Goal: Task Accomplishment & Management: Manage account settings

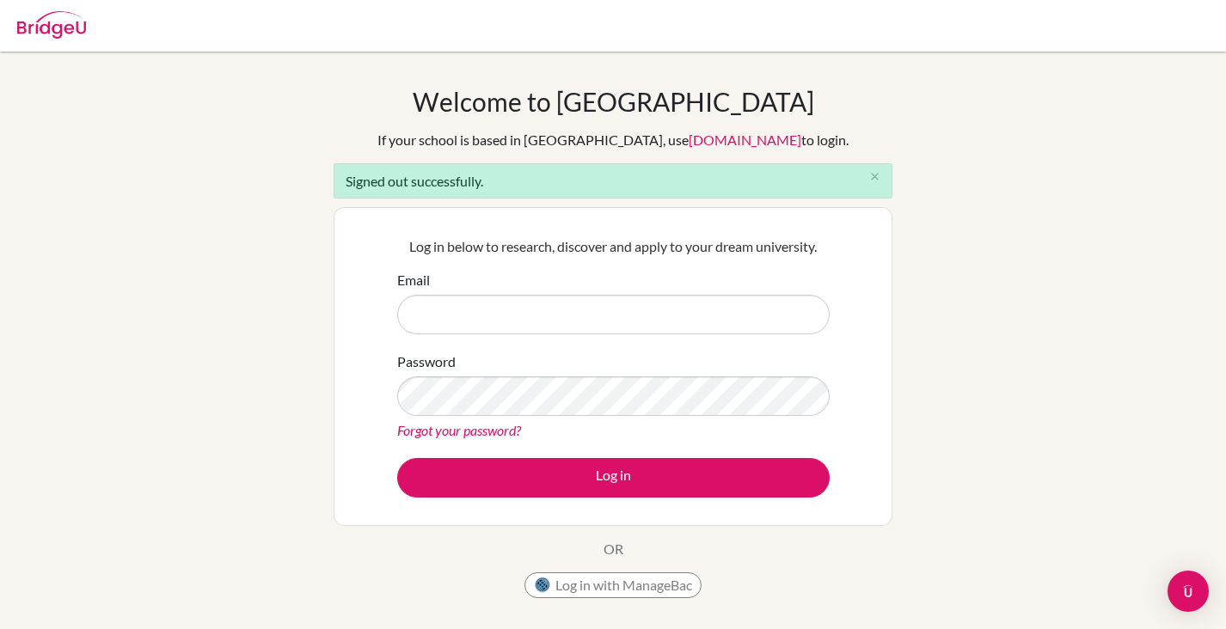
click at [531, 317] on input "Email" at bounding box center [613, 315] width 432 height 40
type input "jfalbo@ans.edu.ni"
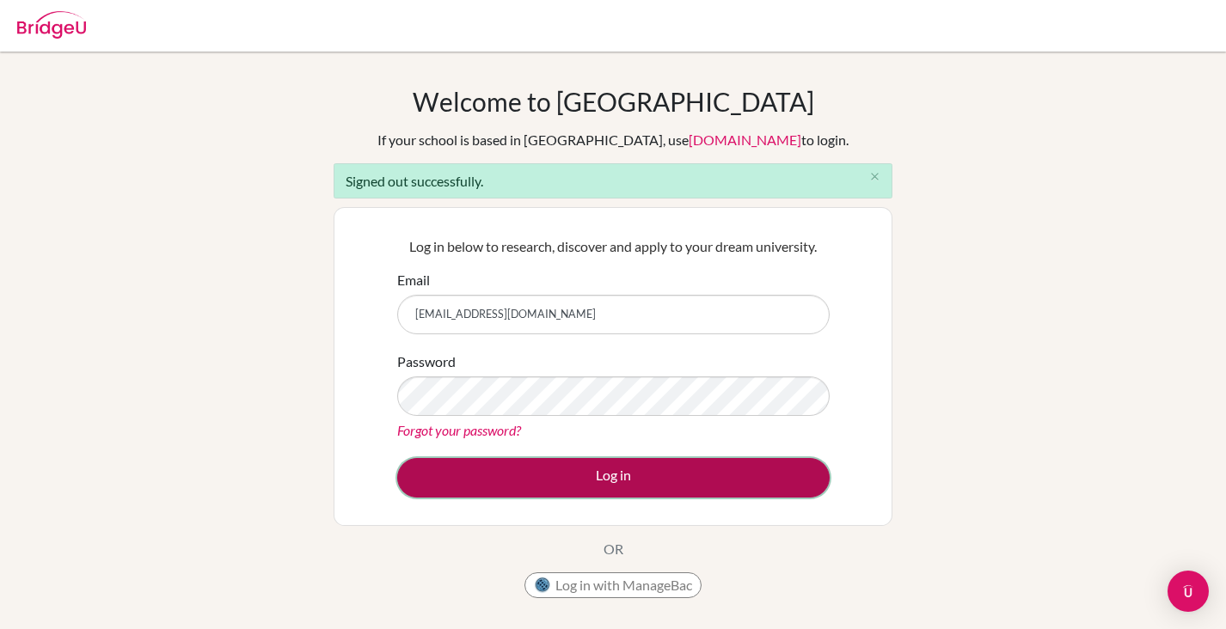
click at [616, 480] on button "Log in" at bounding box center [613, 478] width 432 height 40
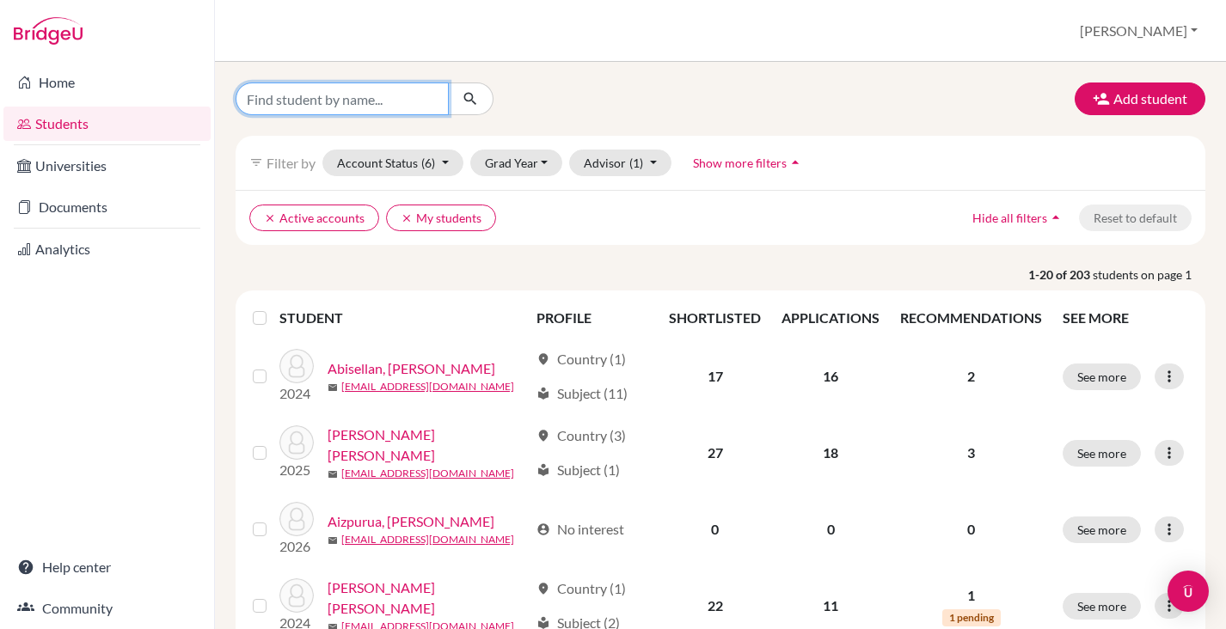
click at [299, 93] on input "Find student by name..." at bounding box center [341, 99] width 213 height 33
type input "khaled"
click button "submit" at bounding box center [471, 99] width 46 height 33
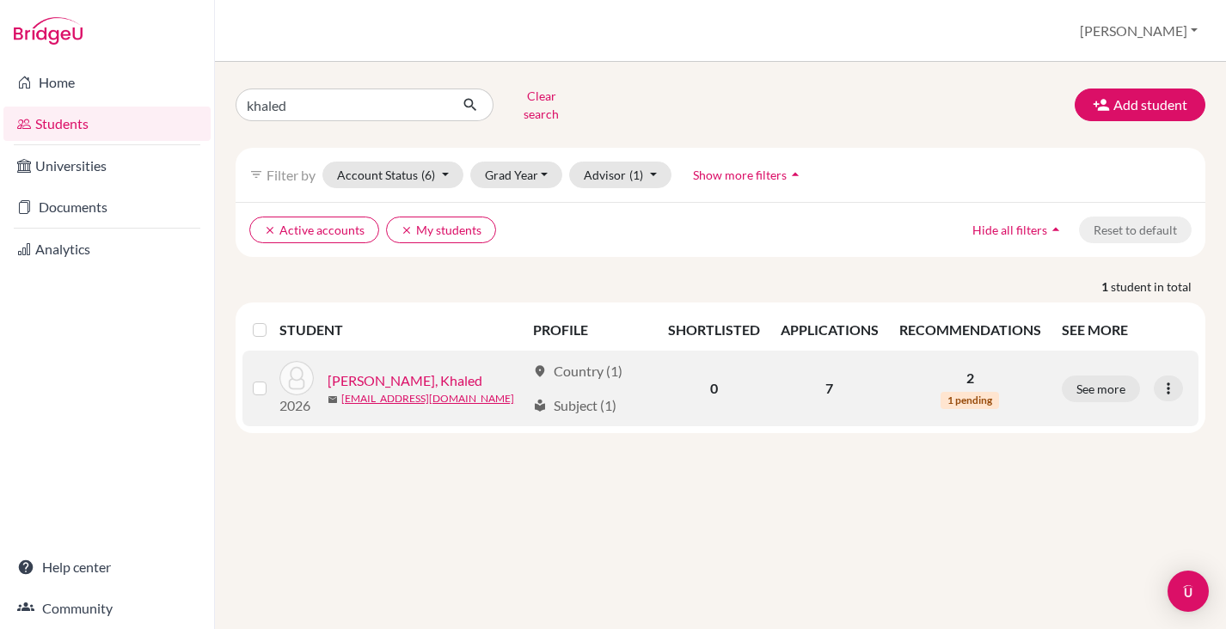
click at [386, 370] on link "[PERSON_NAME], Khaled" at bounding box center [404, 380] width 155 height 21
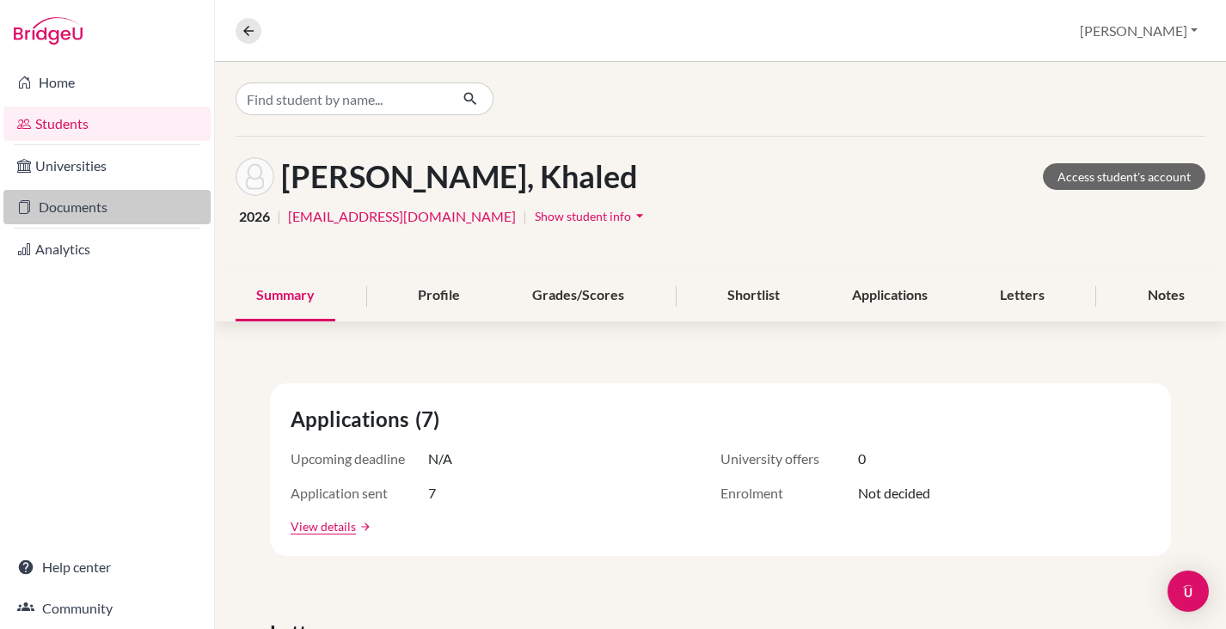
click at [95, 204] on link "Documents" at bounding box center [106, 207] width 207 height 34
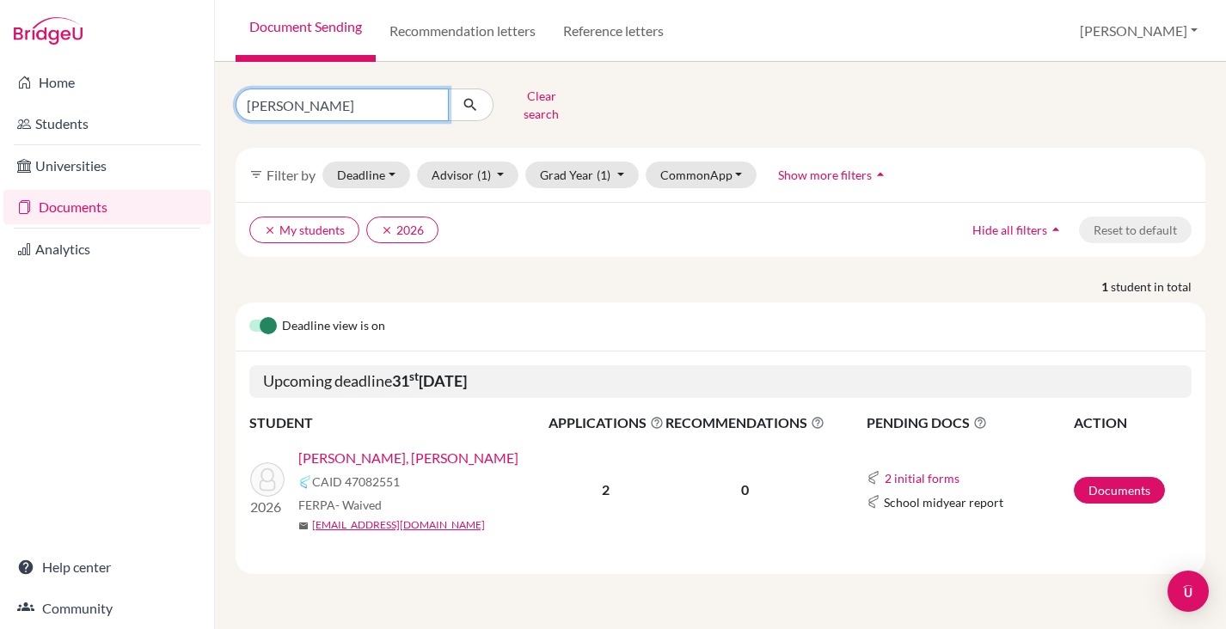
drag, startPoint x: 333, startPoint y: 97, endPoint x: 234, endPoint y: 100, distance: 98.9
click at [235, 101] on div "zamora Clear search" at bounding box center [389, 105] width 332 height 45
type input "shehab"
click button "submit" at bounding box center [471, 105] width 46 height 33
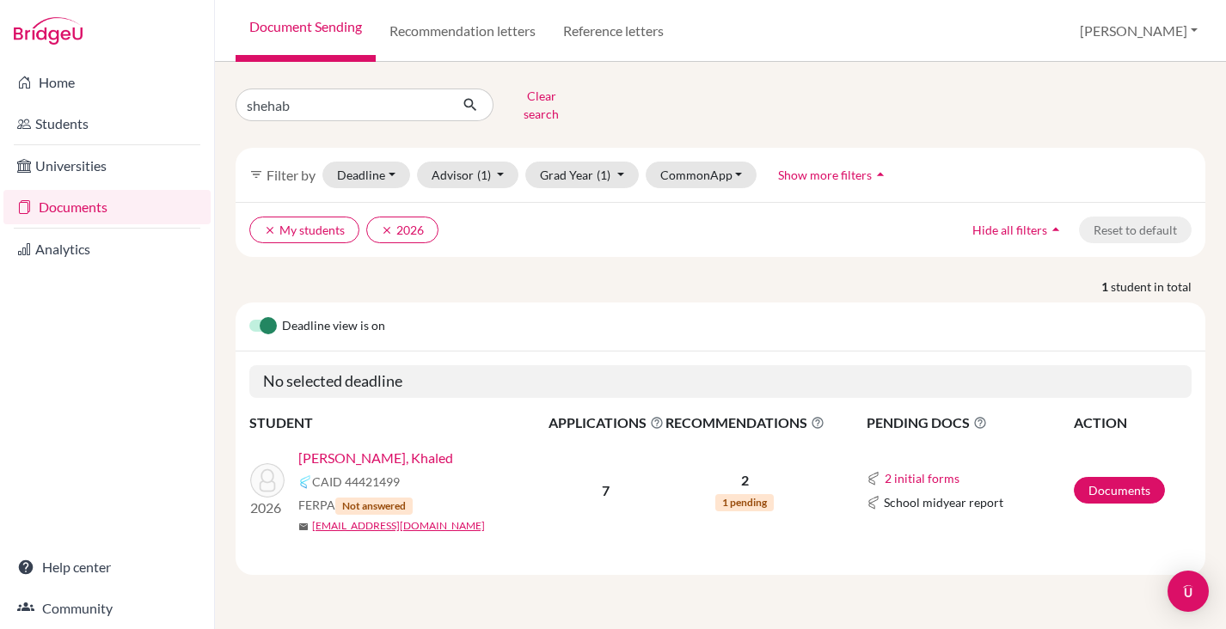
click at [355, 451] on link "Shehab Waked, Khaled" at bounding box center [375, 458] width 155 height 21
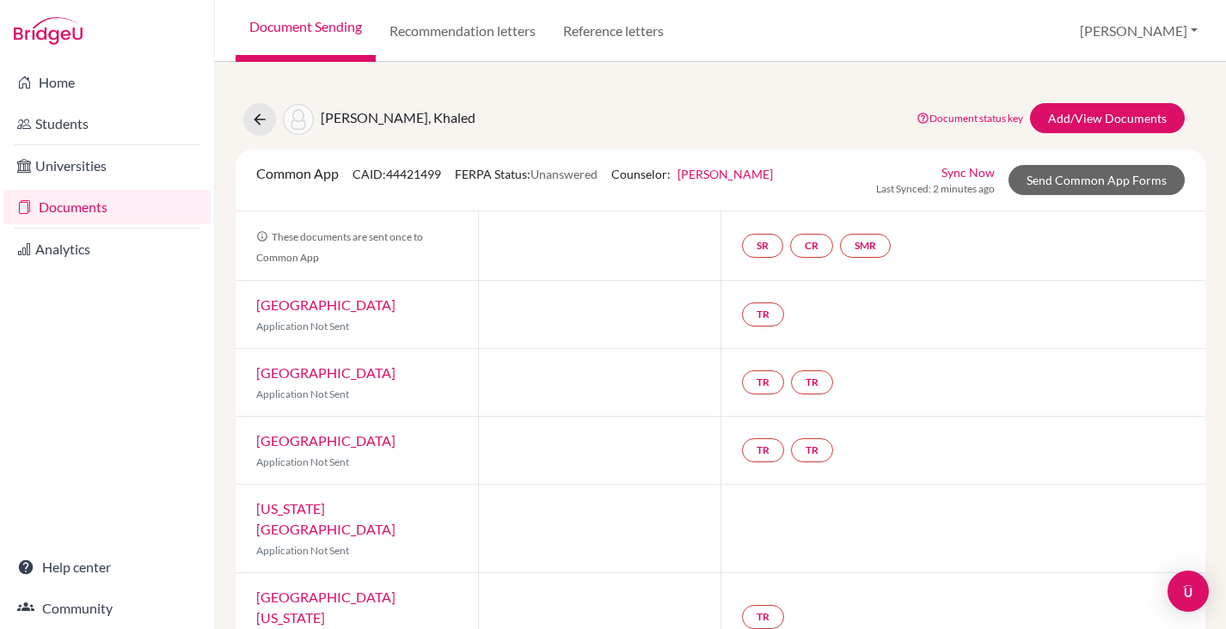
scroll to position [147, 0]
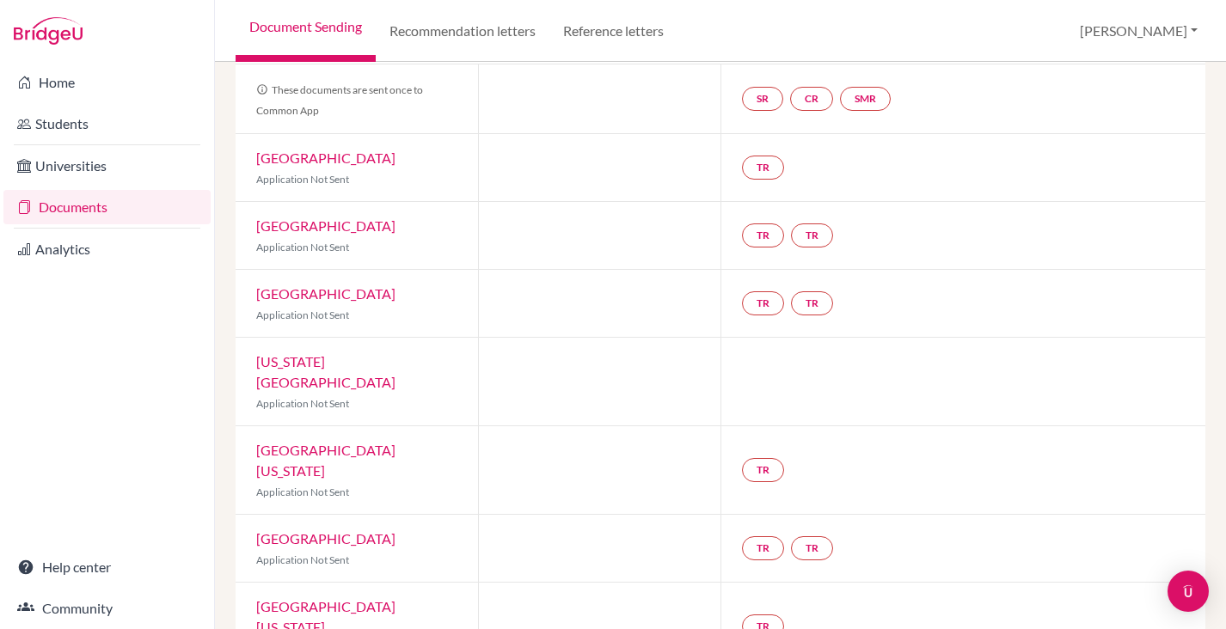
click at [291, 297] on link "Harvard University" at bounding box center [325, 293] width 139 height 16
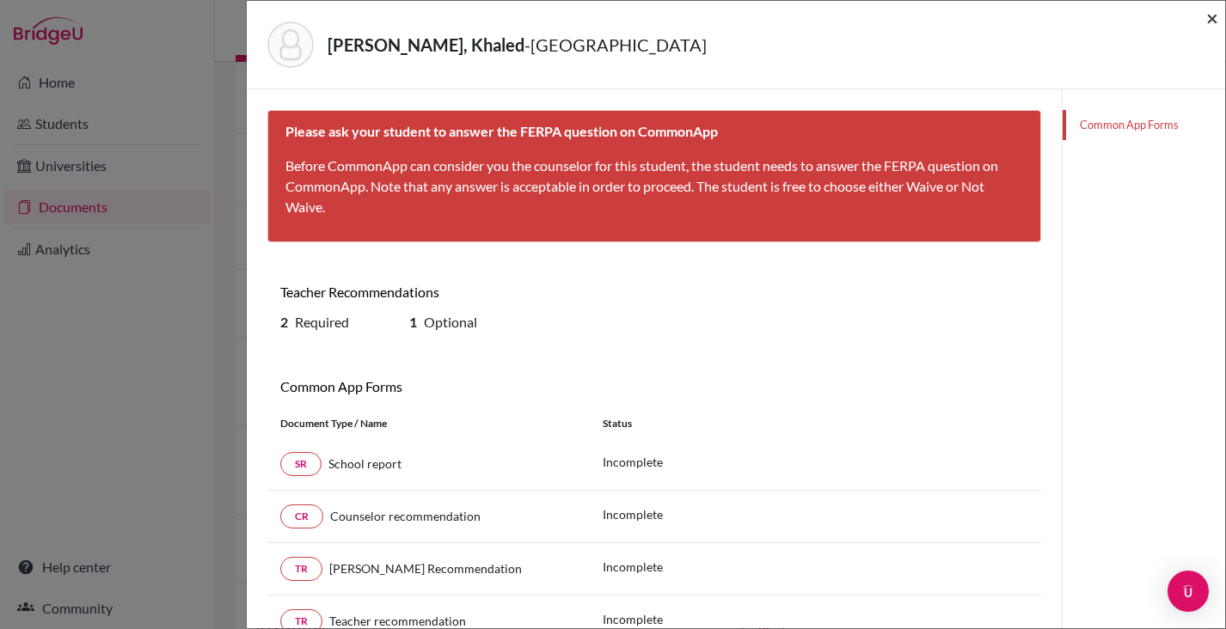
click at [1215, 20] on span "×" at bounding box center [1212, 17] width 12 height 25
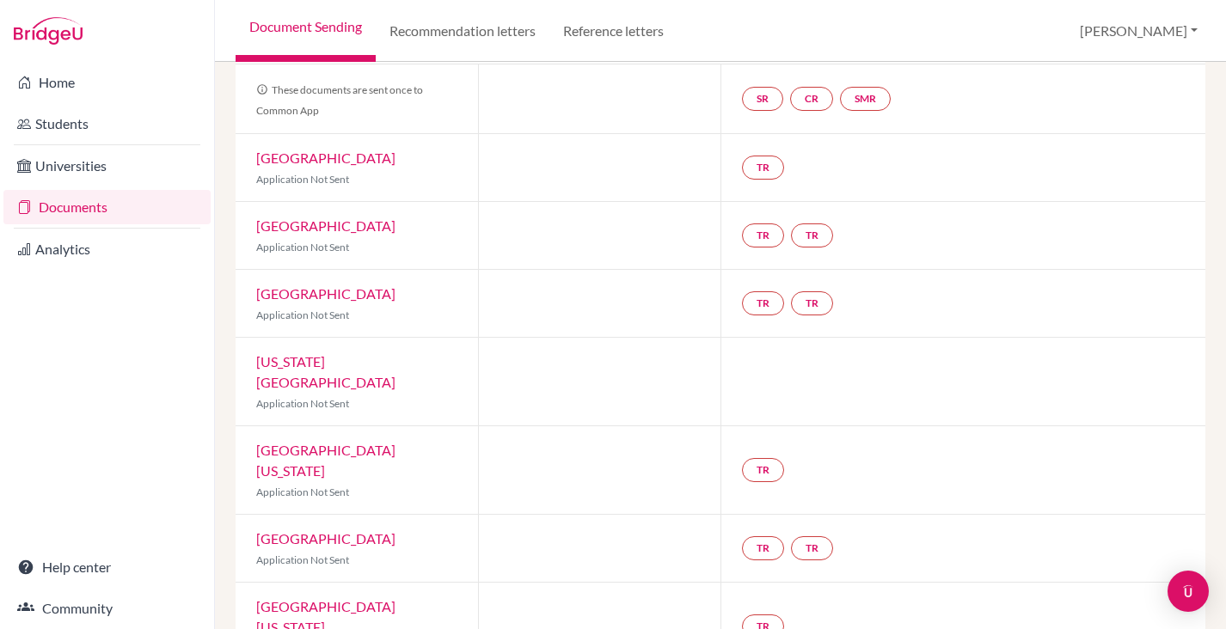
click at [309, 222] on link "Duke University" at bounding box center [325, 225] width 139 height 16
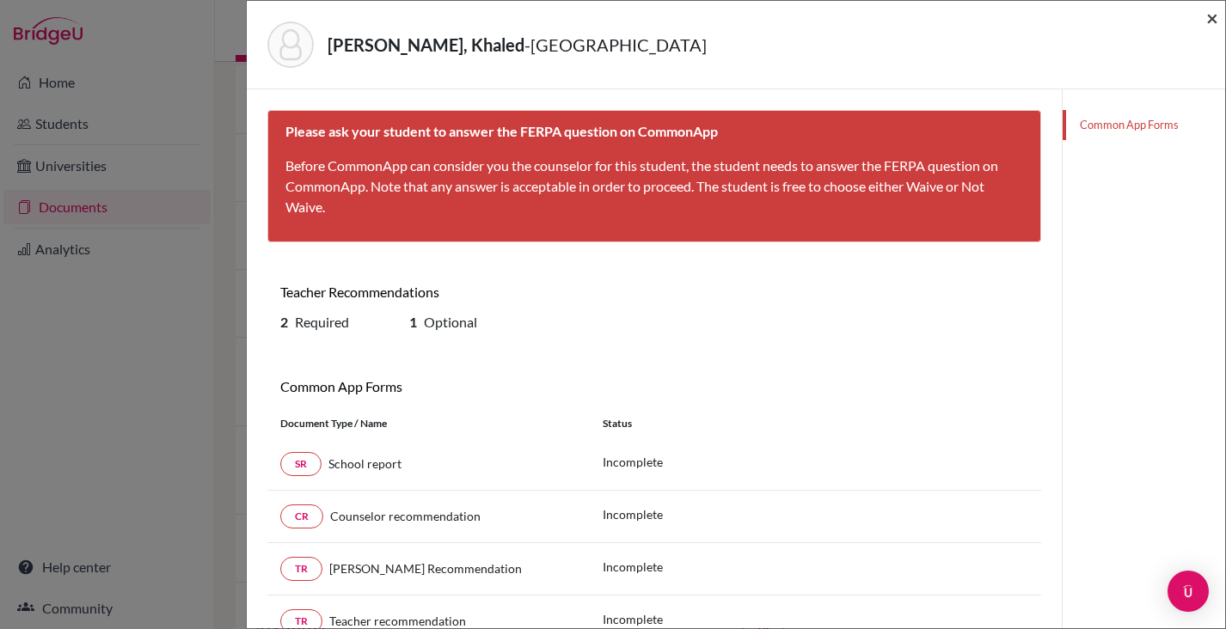
click at [1213, 18] on span "×" at bounding box center [1212, 17] width 12 height 25
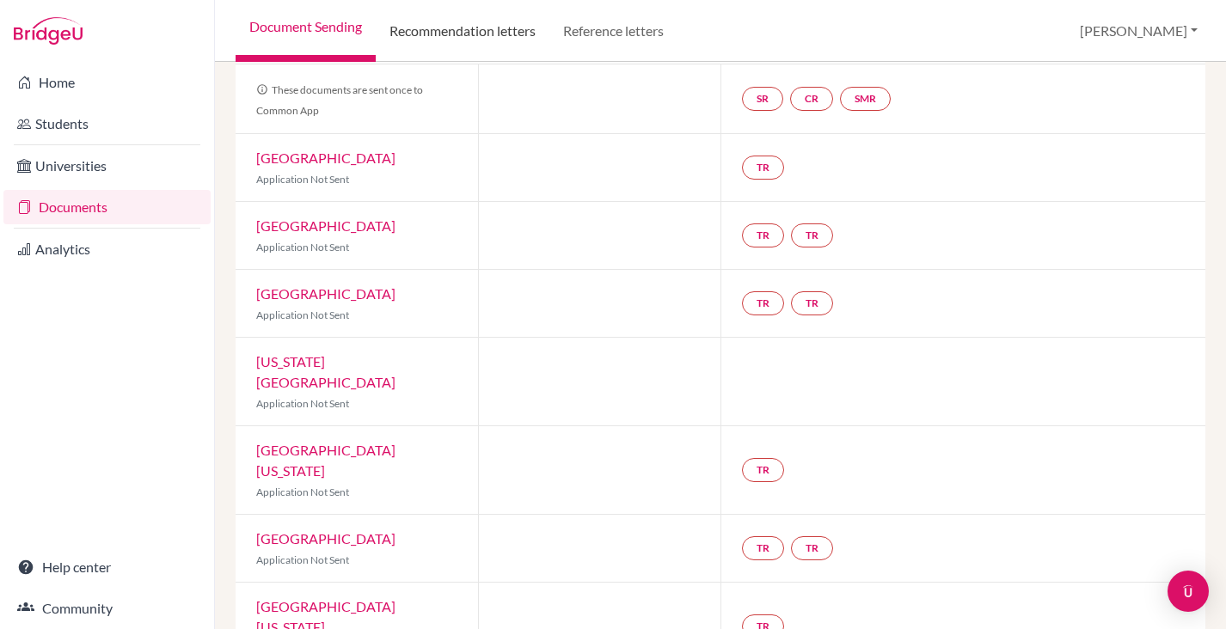
click at [496, 32] on link "Recommendation letters" at bounding box center [463, 31] width 174 height 62
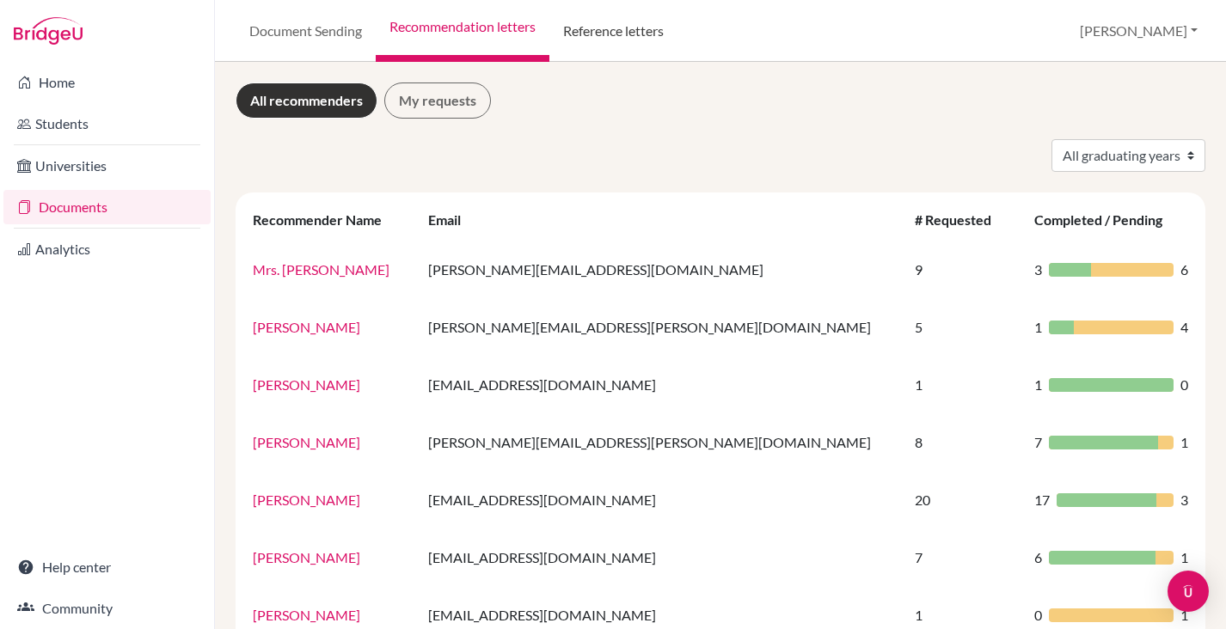
click at [631, 36] on link "Reference letters" at bounding box center [613, 31] width 128 height 62
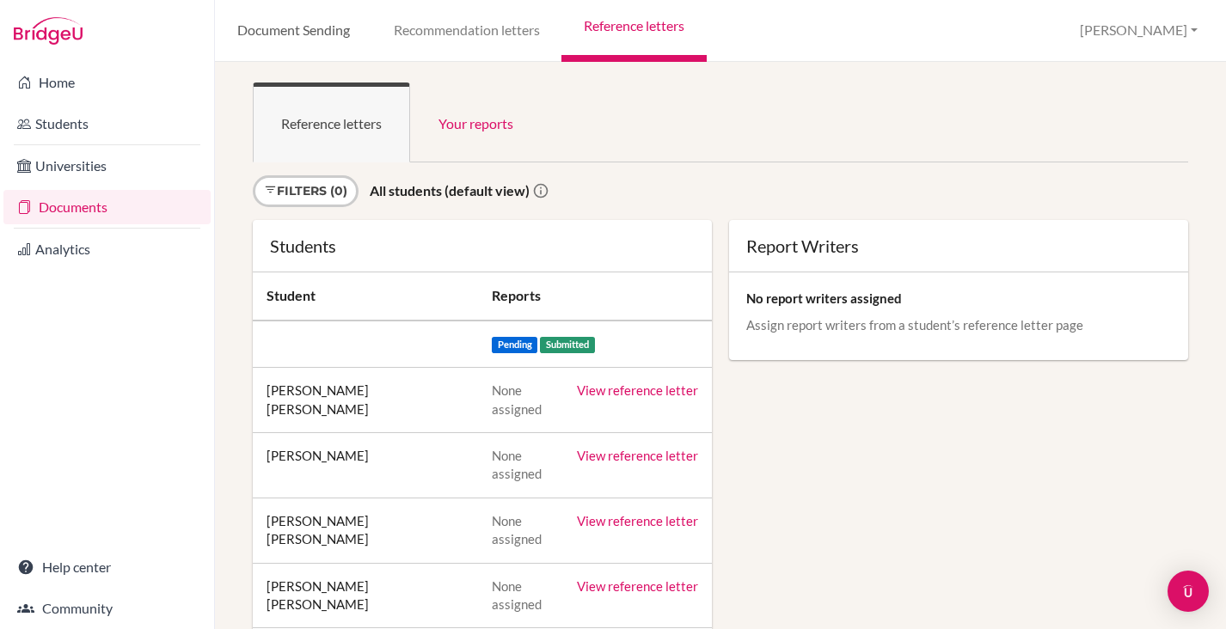
click at [287, 26] on link "Document Sending" at bounding box center [293, 31] width 156 height 62
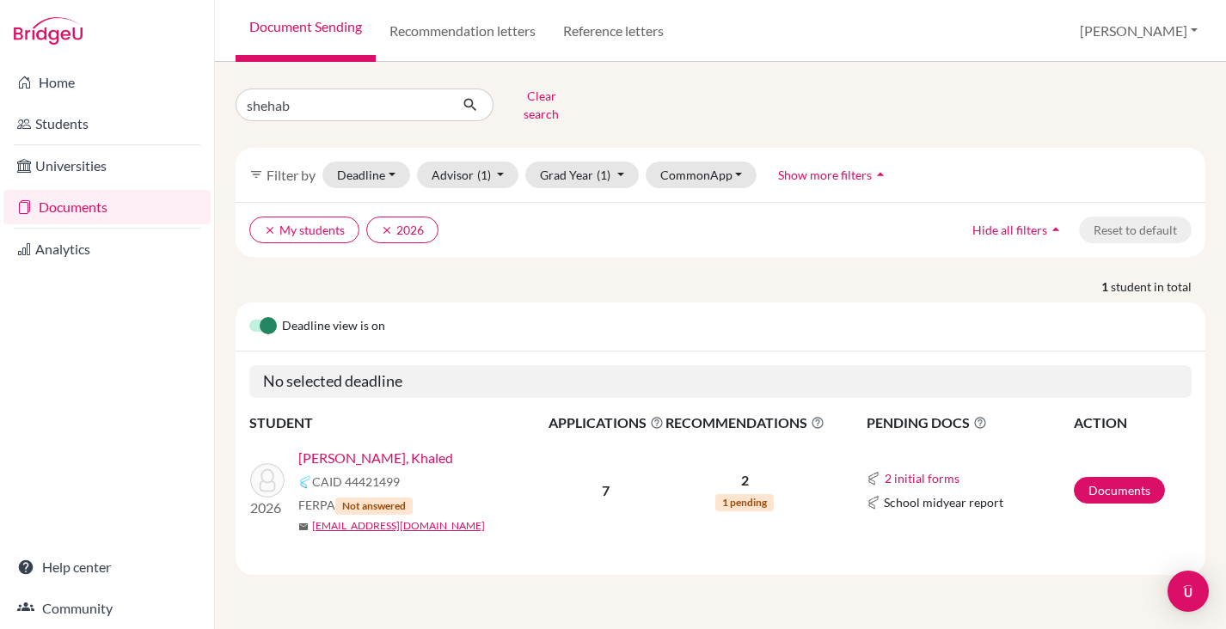
click at [409, 448] on link "Shehab Waked, Khaled" at bounding box center [375, 458] width 155 height 21
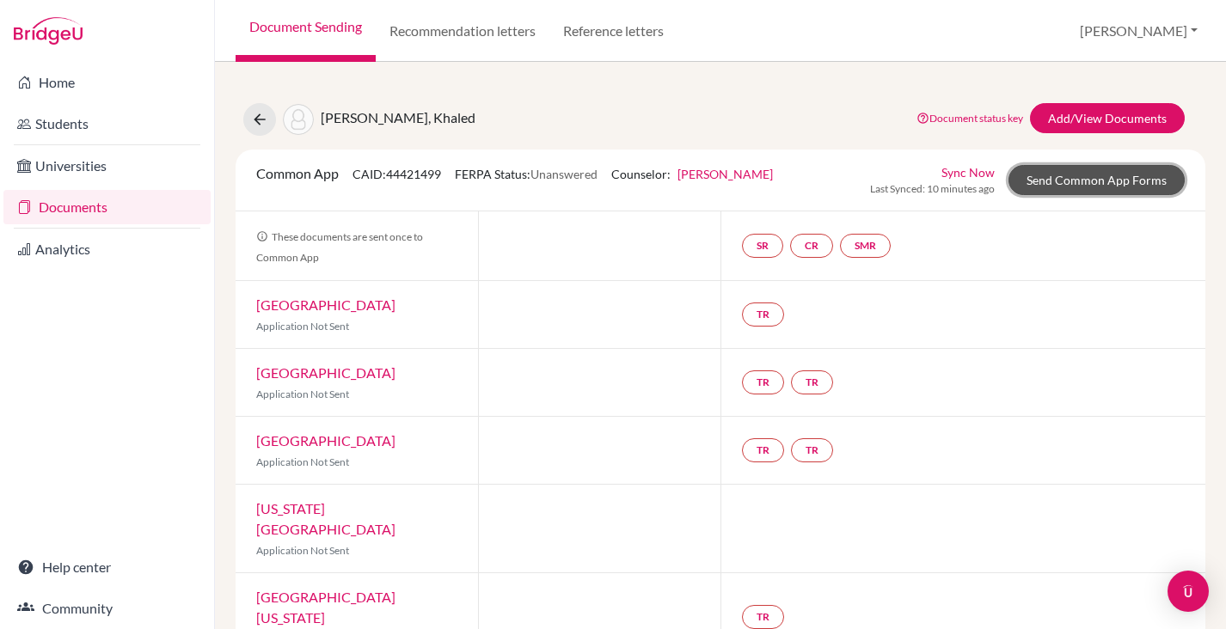
click at [1083, 180] on link "Send Common App Forms" at bounding box center [1096, 180] width 176 height 30
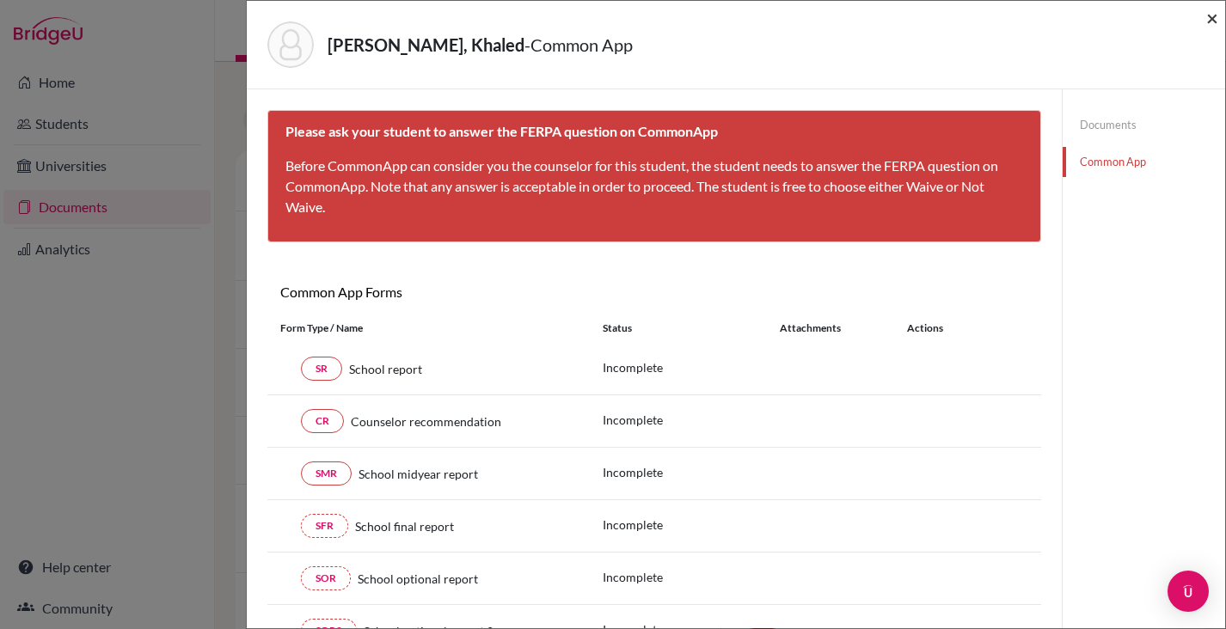
click at [1215, 17] on span "×" at bounding box center [1212, 17] width 12 height 25
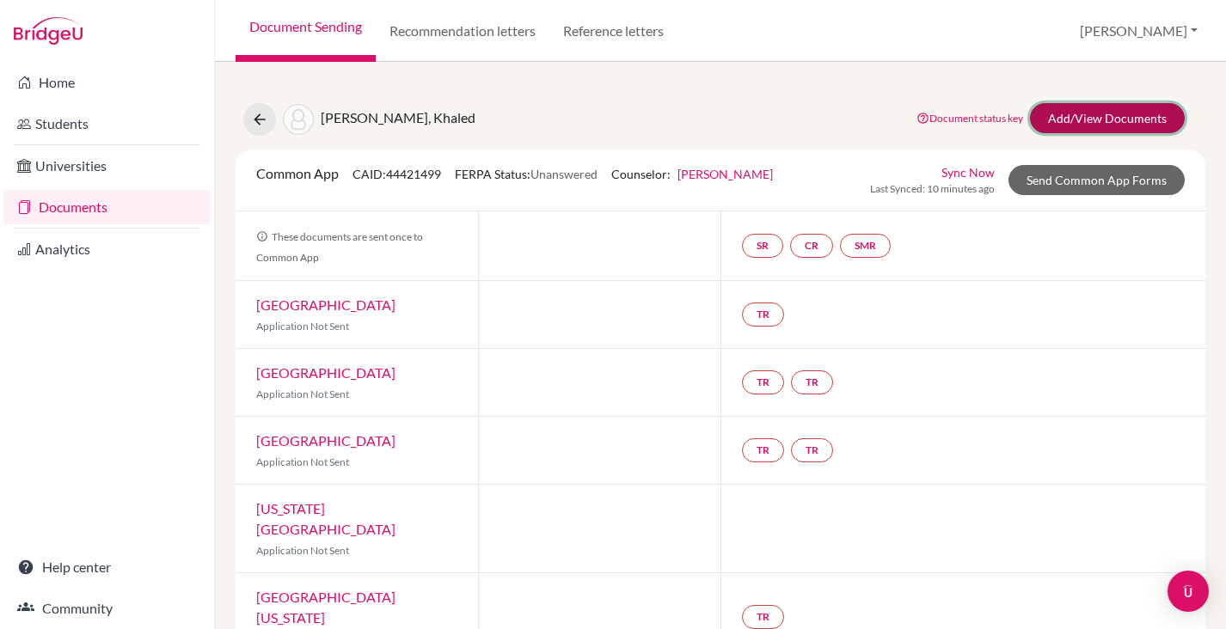
click at [1074, 114] on link "Add/View Documents" at bounding box center [1107, 118] width 155 height 30
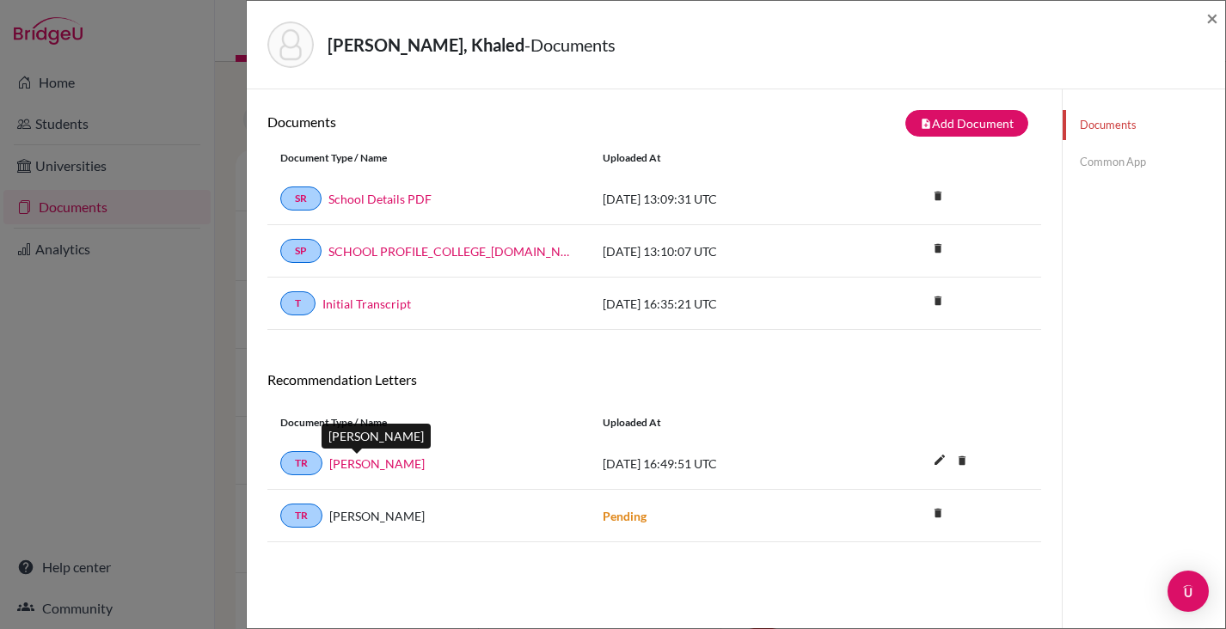
click at [342, 467] on link "[PERSON_NAME]" at bounding box center [376, 464] width 95 height 18
click at [1208, 21] on span "×" at bounding box center [1212, 17] width 12 height 25
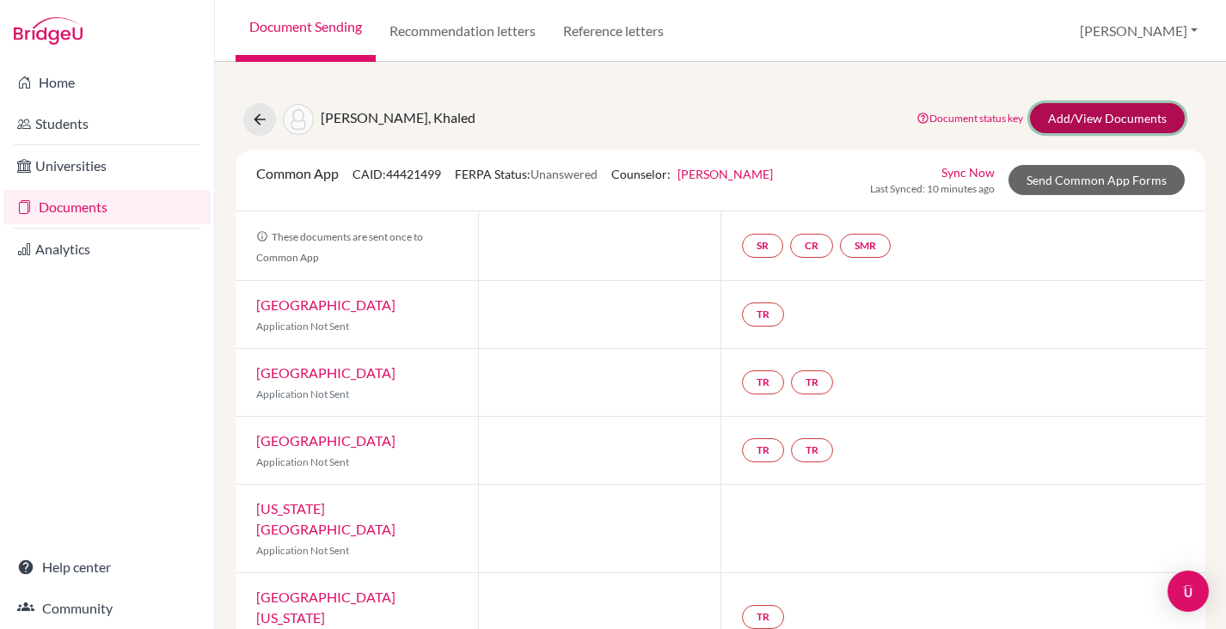
click at [1085, 126] on link "Add/View Documents" at bounding box center [1107, 118] width 155 height 30
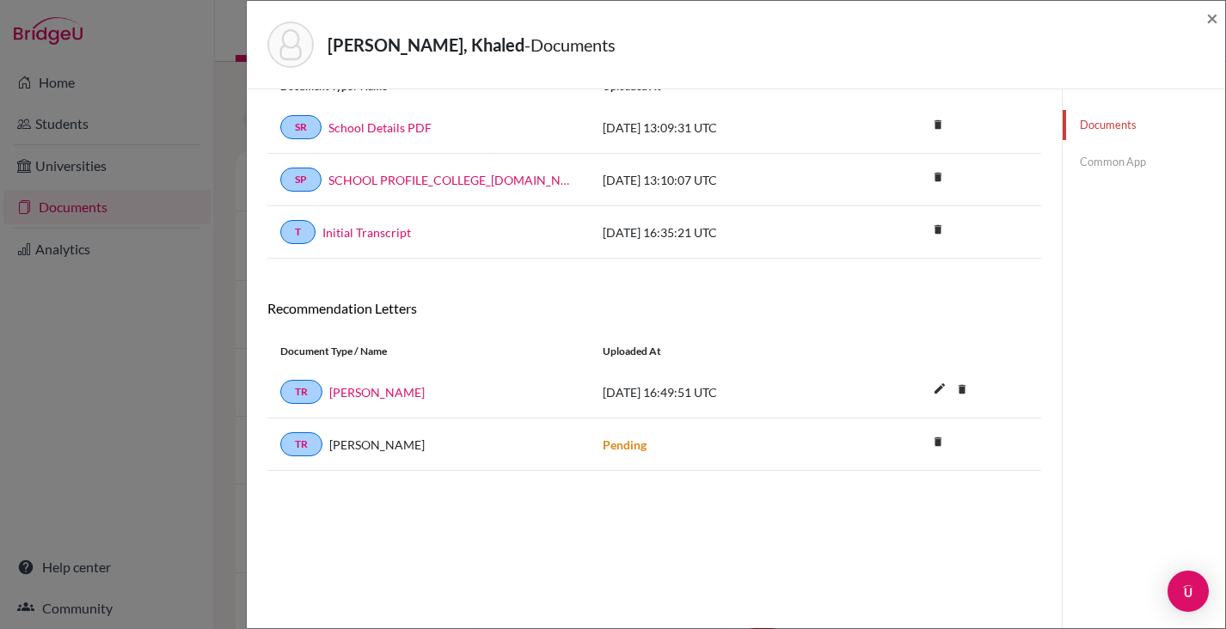
scroll to position [90, 0]
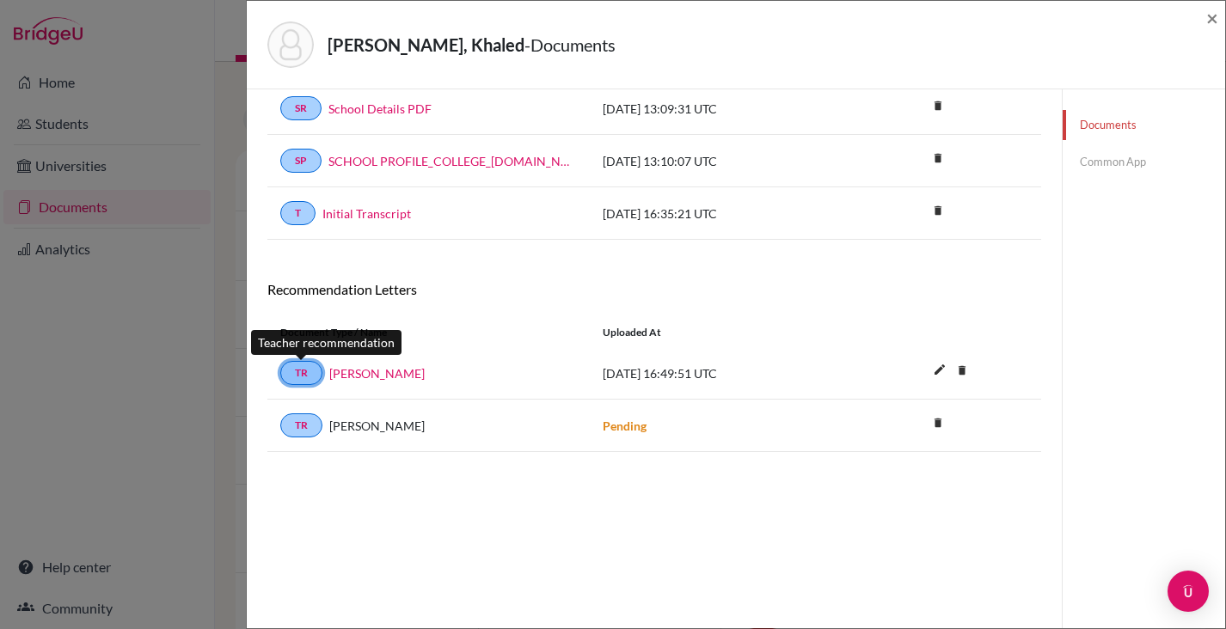
click at [300, 370] on link "TR" at bounding box center [301, 373] width 42 height 24
click at [449, 284] on h6 "Recommendation Letters" at bounding box center [654, 289] width 774 height 16
click at [1110, 162] on link "Common App" at bounding box center [1143, 162] width 162 height 30
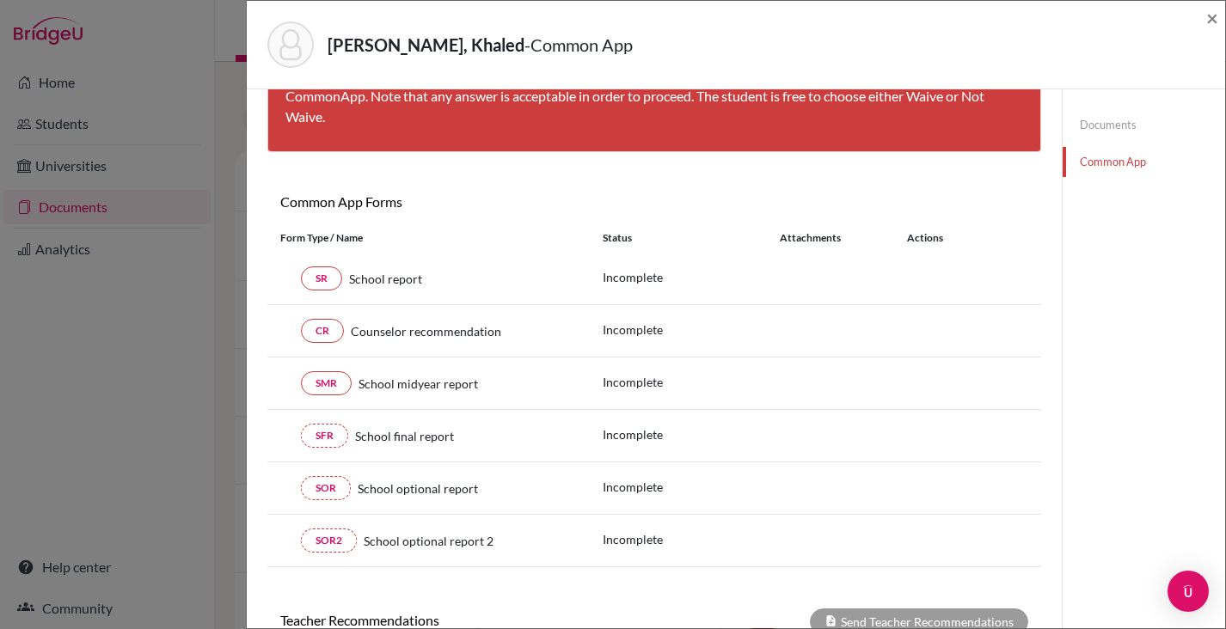
scroll to position [422, 0]
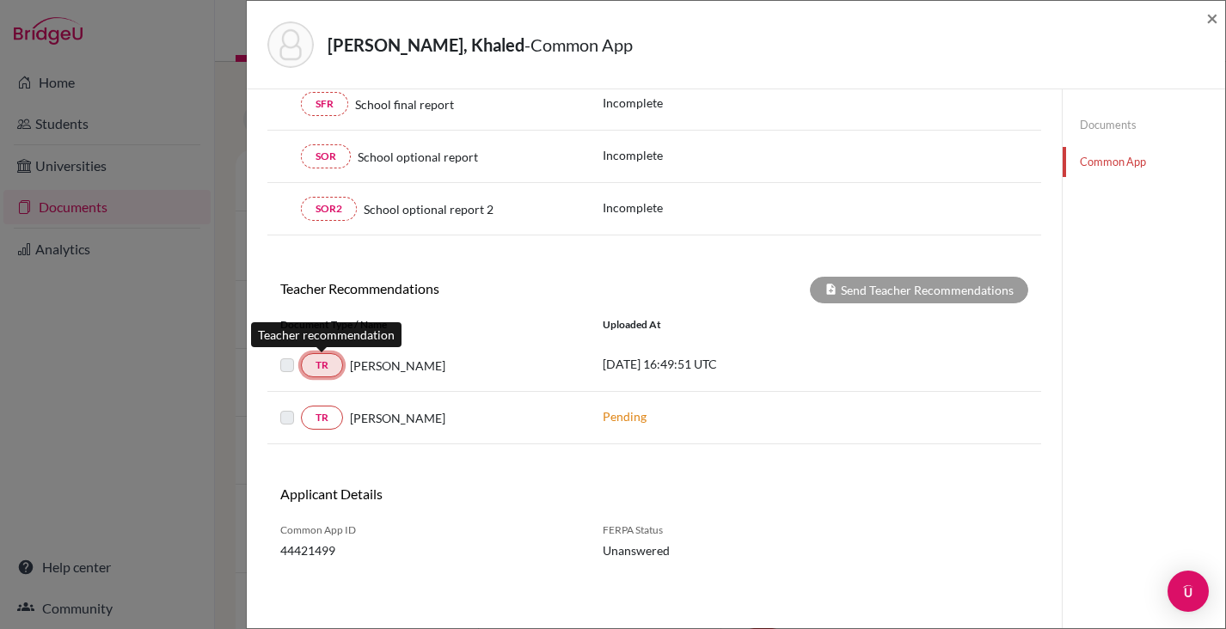
click at [319, 372] on link "TR" at bounding box center [322, 365] width 42 height 24
click at [320, 365] on link "TR" at bounding box center [322, 365] width 42 height 24
click at [301, 355] on label at bounding box center [301, 355] width 0 height 0
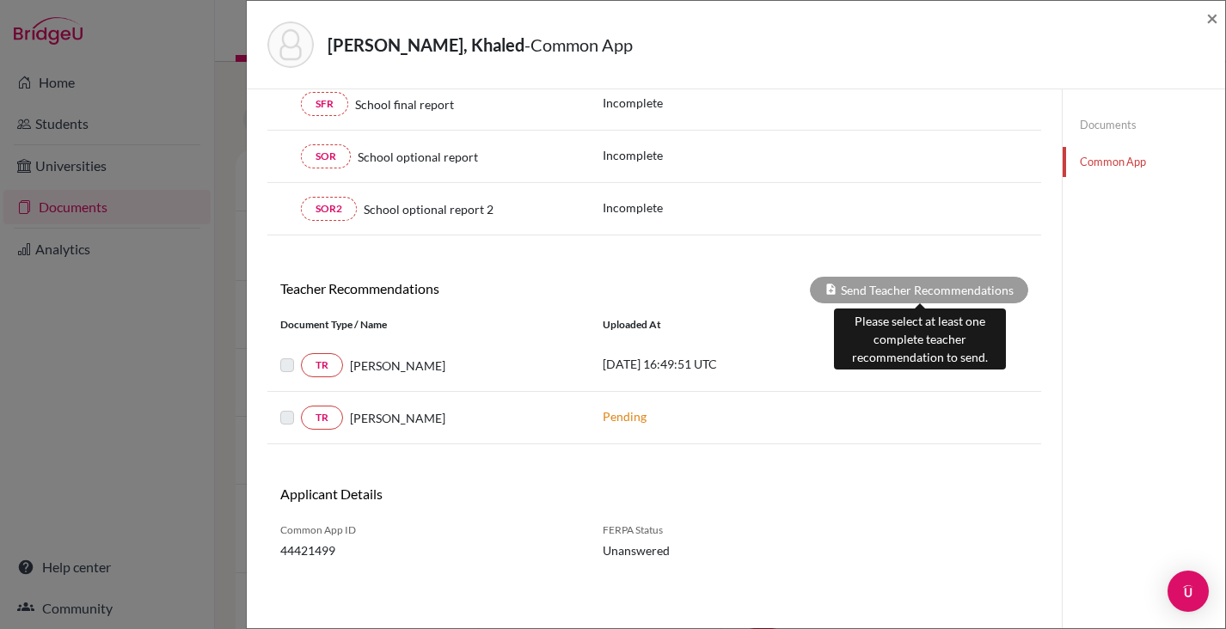
click at [902, 292] on div "Send Teacher Recommendations" at bounding box center [919, 290] width 218 height 27
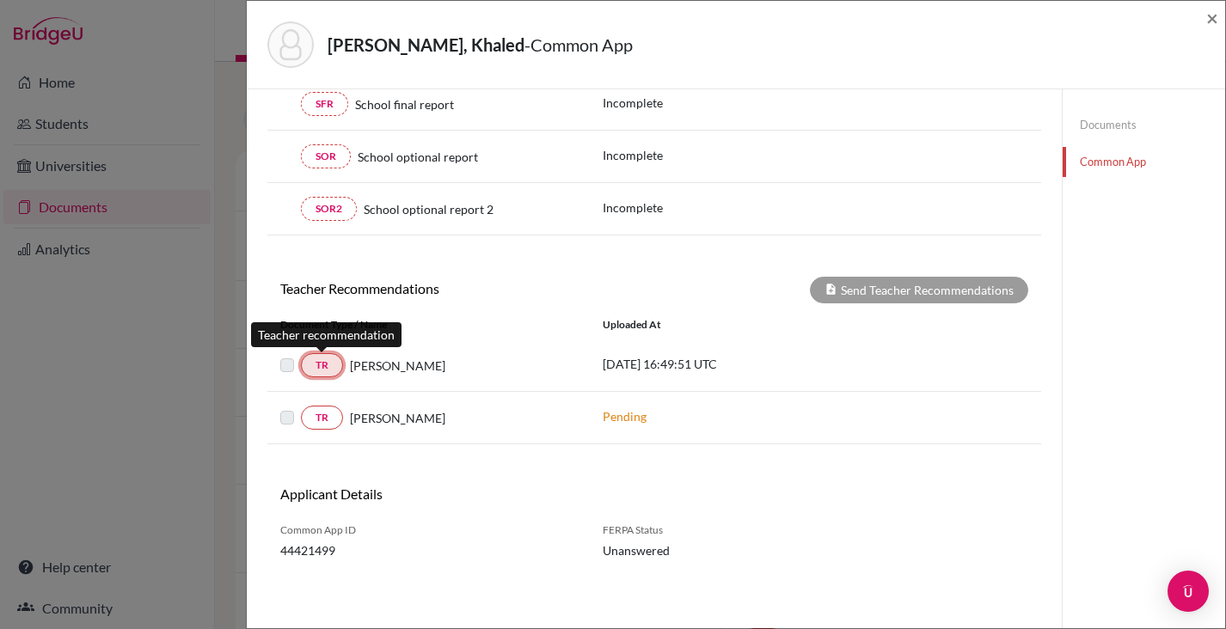
click at [326, 369] on link "TR" at bounding box center [322, 365] width 42 height 24
click at [301, 355] on label at bounding box center [301, 355] width 0 height 0
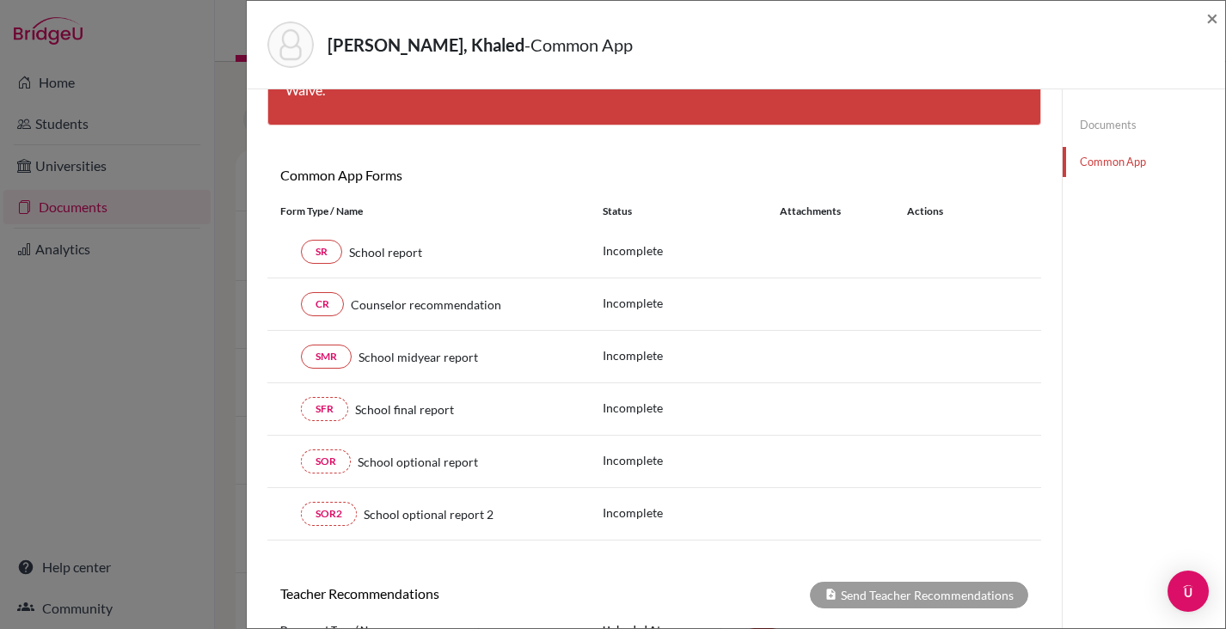
scroll to position [0, 0]
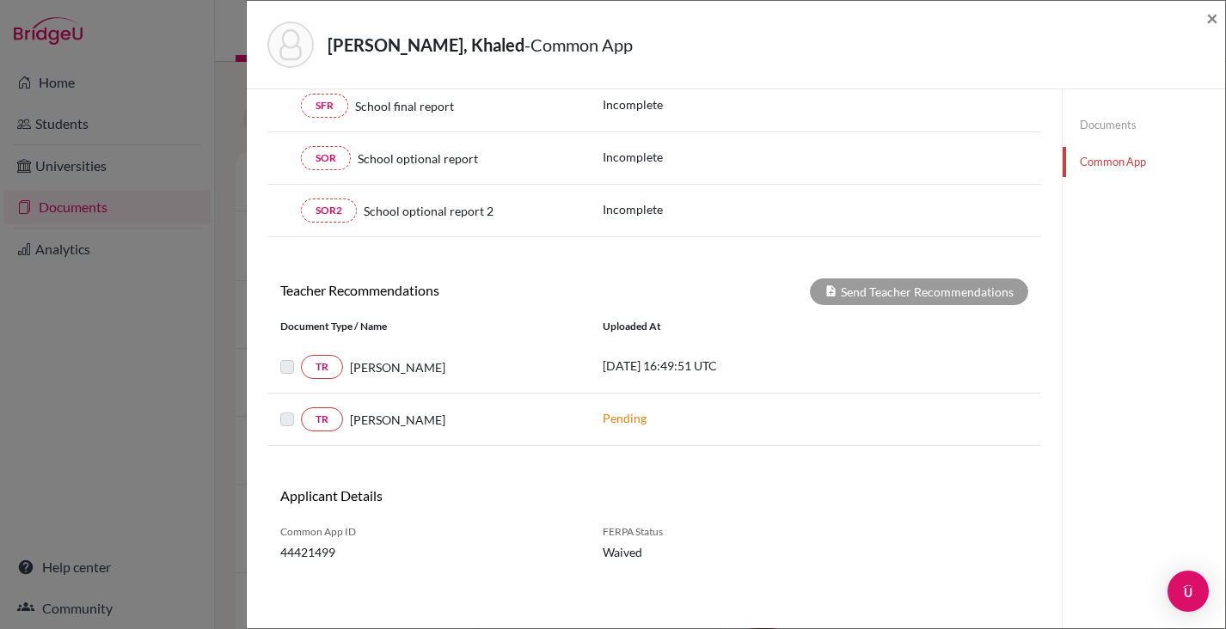
scroll to position [402, 0]
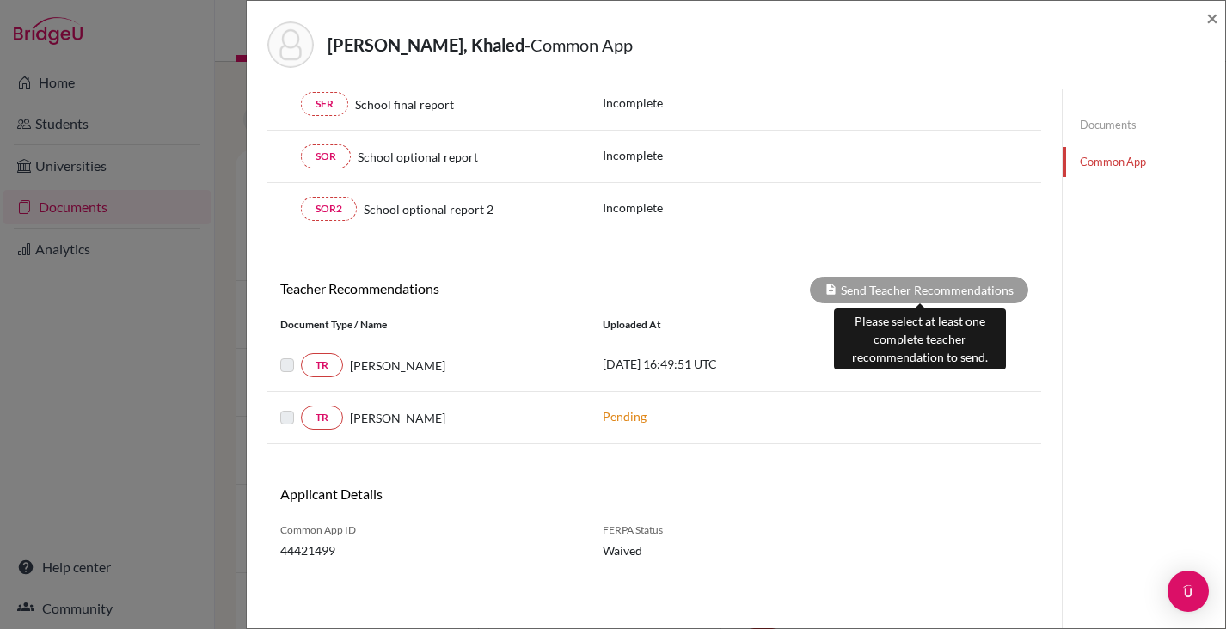
click at [913, 286] on div "Send Teacher Recommendations" at bounding box center [919, 290] width 218 height 27
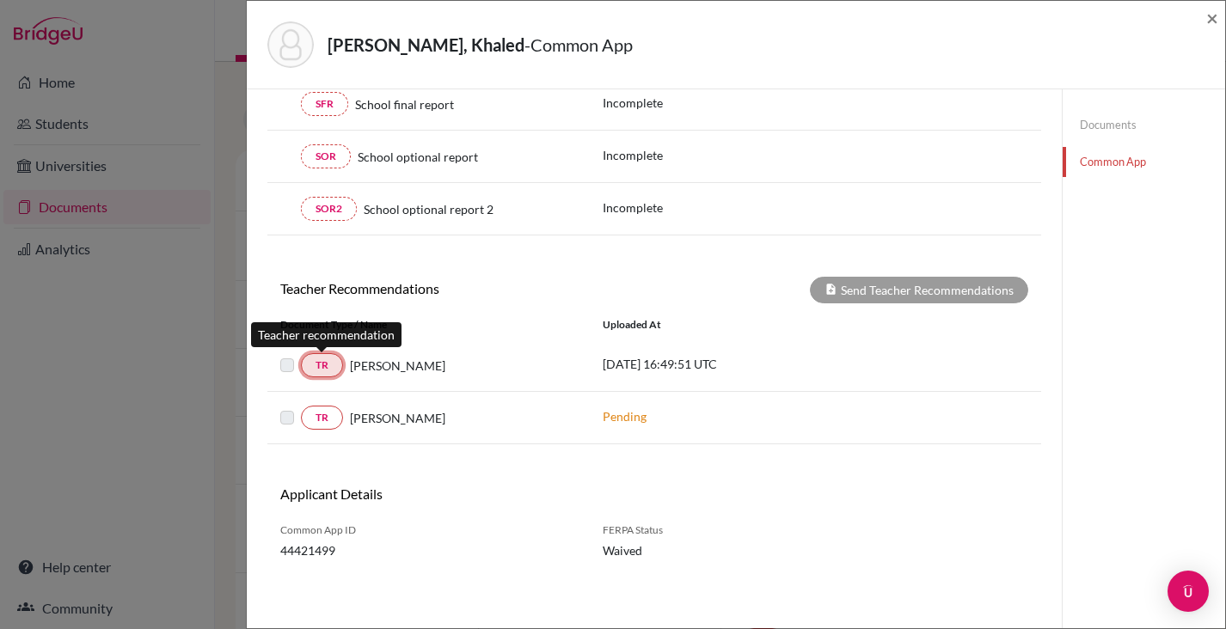
click at [323, 366] on link "TR" at bounding box center [322, 365] width 42 height 24
click at [296, 366] on div at bounding box center [290, 365] width 21 height 21
click at [336, 366] on link "TR" at bounding box center [322, 365] width 42 height 24
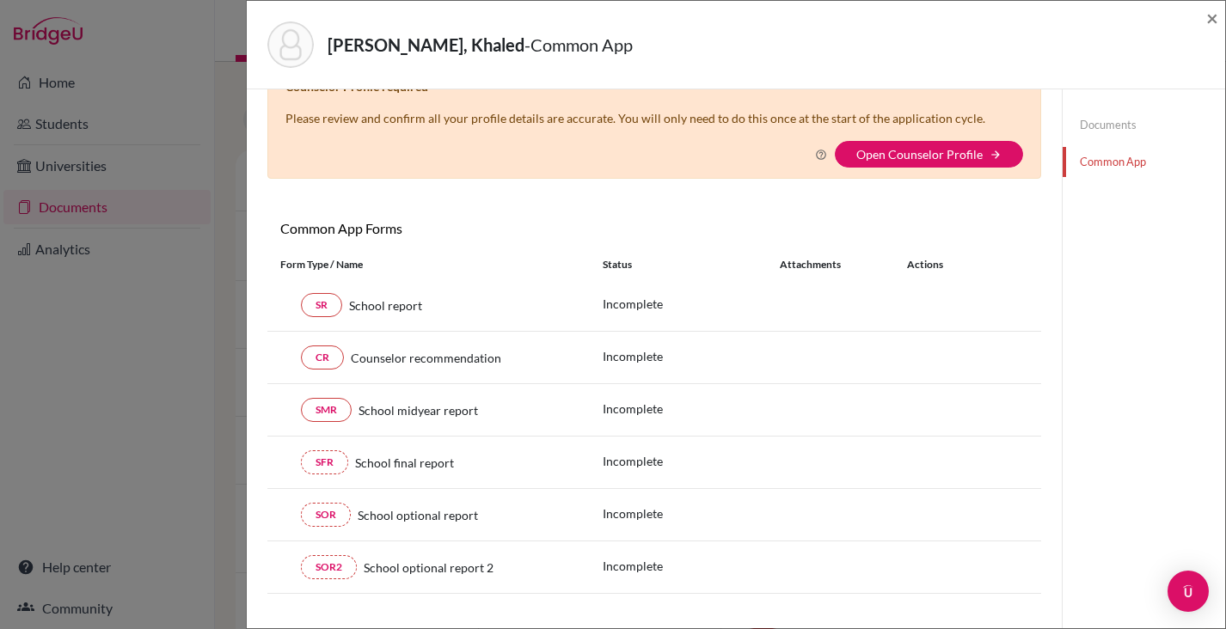
scroll to position [0, 0]
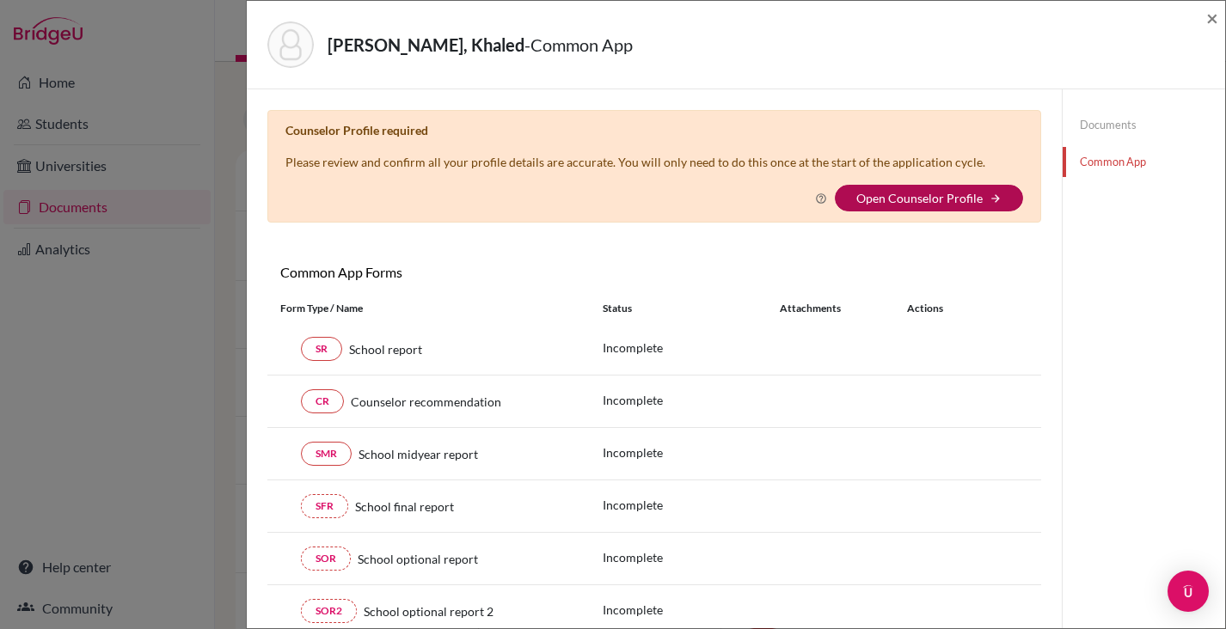
click at [922, 200] on link "Open Counselor Profile" at bounding box center [919, 198] width 126 height 15
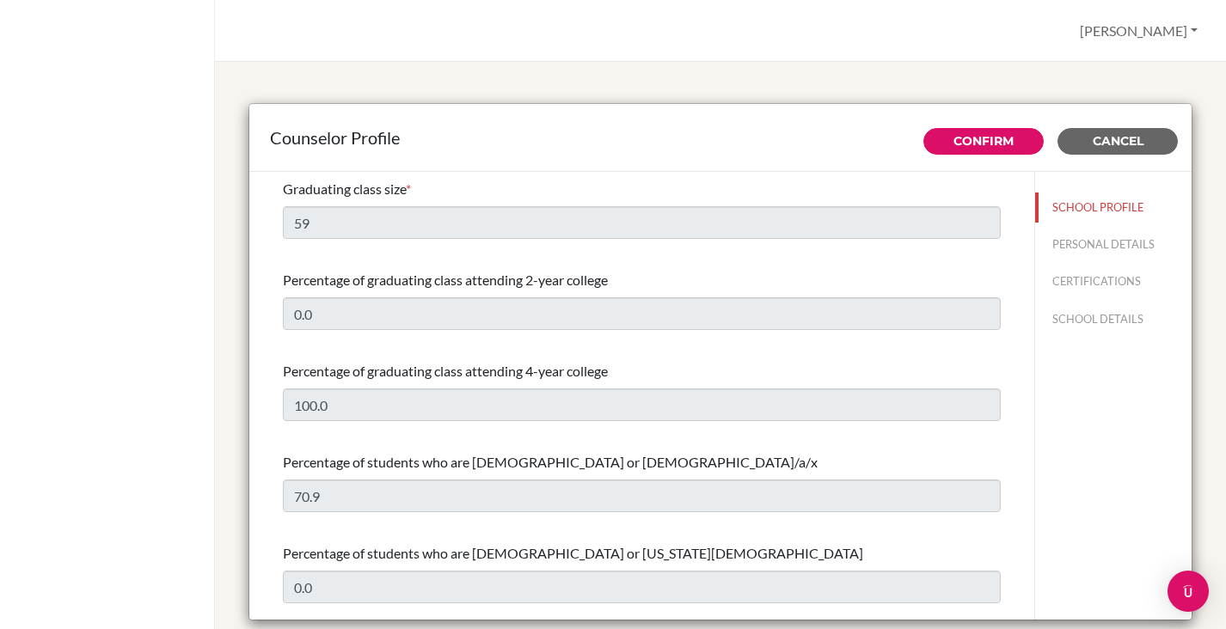
select select "1"
select select "312498"
click at [1124, 138] on span "Cancel" at bounding box center [1117, 140] width 51 height 15
